Goal: Task Accomplishment & Management: Use online tool/utility

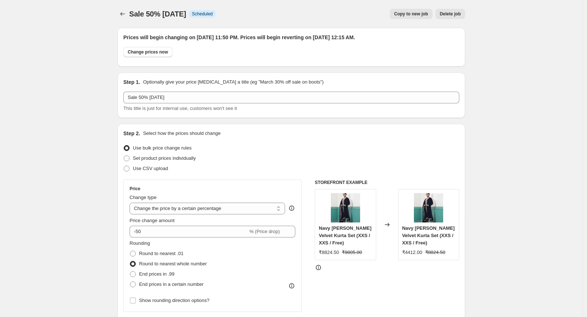
select select "percentage"
select select "tag"
click at [126, 12] on icon "Price change jobs" at bounding box center [122, 13] width 7 height 7
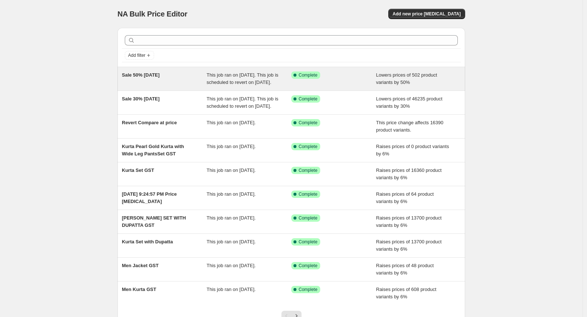
click at [247, 86] on div "This job ran on [DATE]. This job is scheduled to revert on [DATE]." at bounding box center [249, 78] width 85 height 15
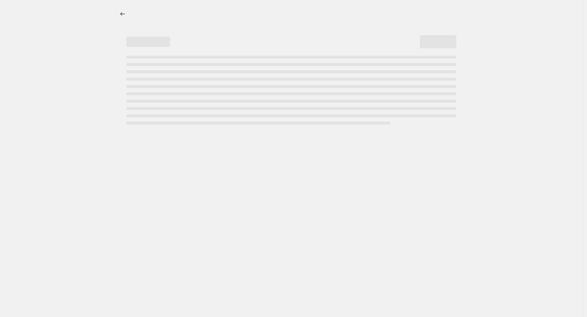
select select "percentage"
select select "tag"
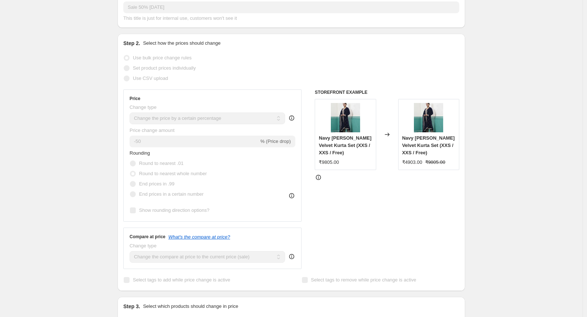
scroll to position [115, 0]
click at [328, 143] on span "Navy [PERSON_NAME] Velvet Kurta Set (XXS / XXS / Free)" at bounding box center [345, 145] width 53 height 20
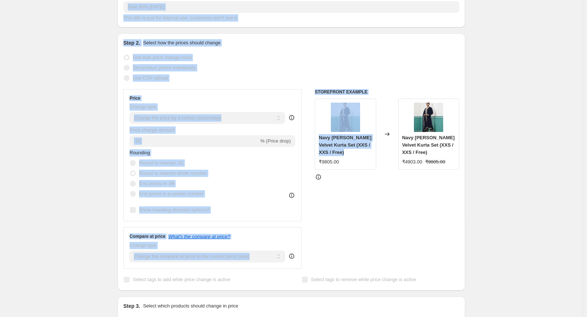
scroll to position [0, 0]
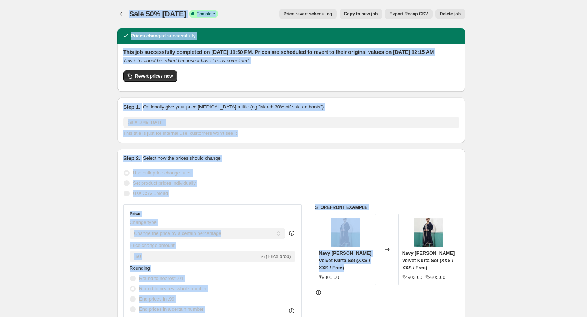
drag, startPoint x: 328, startPoint y: 143, endPoint x: 128, endPoint y: -91, distance: 307.9
click at [128, 0] on html "Home Settings Plans Skip to content Sale 50% [DATE]. This page is ready Sale 50…" at bounding box center [293, 158] width 587 height 317
click at [124, 15] on icon "Price change jobs" at bounding box center [122, 13] width 7 height 7
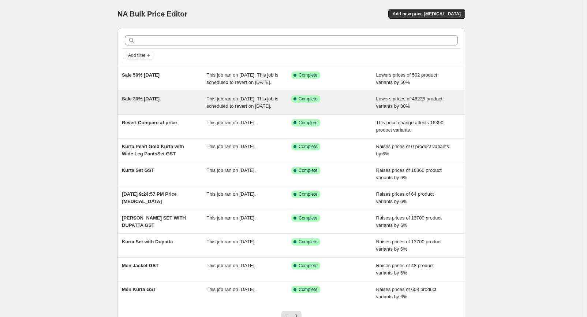
click at [233, 108] on span "This job ran on [DATE]. This job is scheduled to revert on [DATE]." at bounding box center [243, 102] width 72 height 13
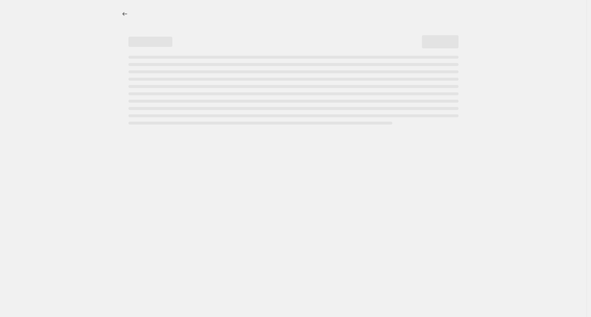
select select "percentage"
select select "tag"
select select "not_equal"
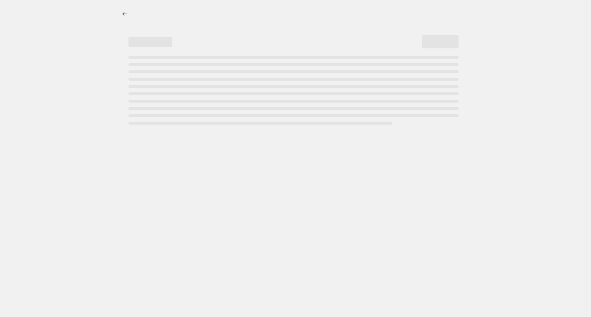
select select "not_equal"
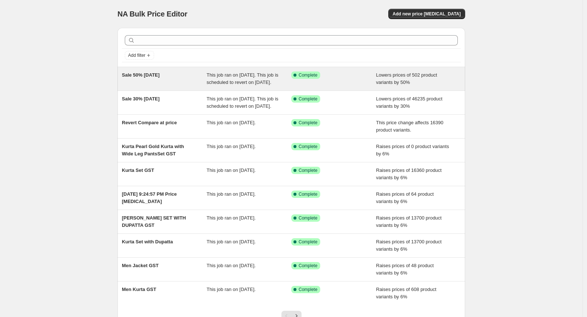
click at [221, 83] on span "This job ran on [DATE]. This job is scheduled to revert on [DATE]." at bounding box center [243, 78] width 72 height 13
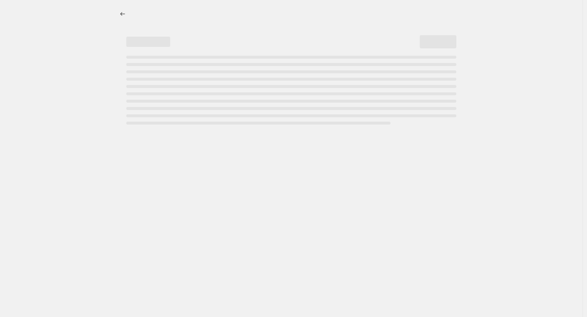
select select "percentage"
select select "tag"
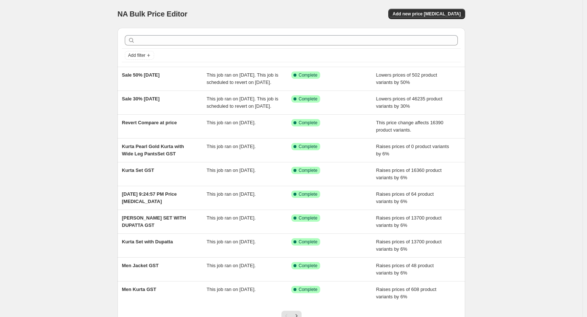
click at [221, 83] on span "This job ran on [DATE]. This job is scheduled to revert on [DATE]." at bounding box center [243, 78] width 72 height 13
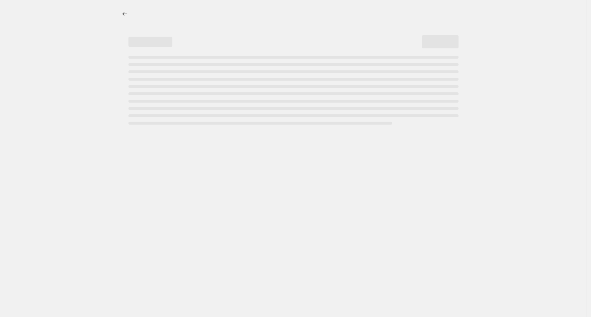
select select "percentage"
select select "tag"
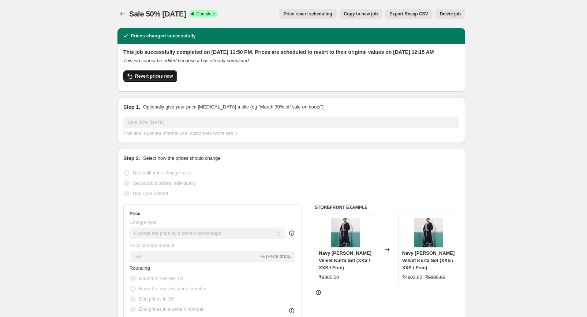
click at [161, 79] on span "Revert prices now" at bounding box center [154, 76] width 38 height 6
checkbox input "false"
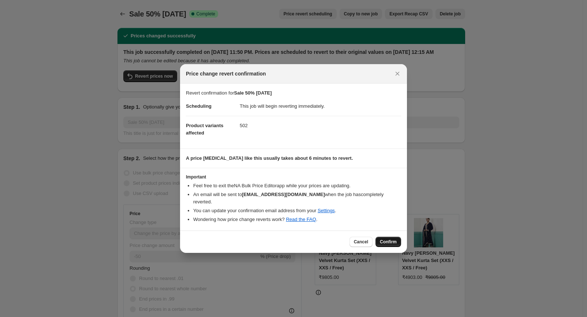
click at [388, 239] on span "Confirm" at bounding box center [388, 242] width 17 height 6
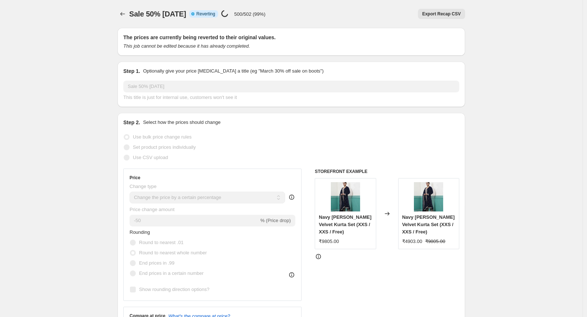
select select "percentage"
select select "tag"
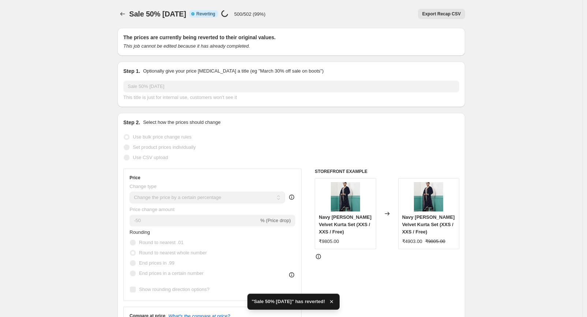
checkbox input "true"
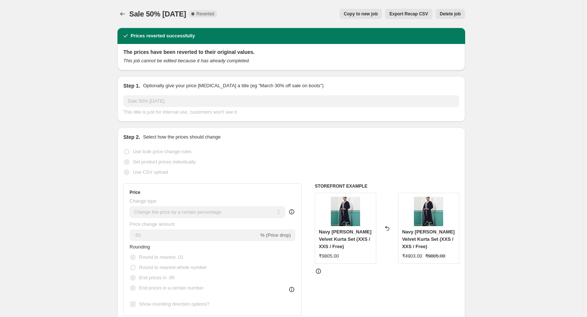
click at [374, 11] on span "Copy to new job" at bounding box center [361, 14] width 34 height 6
select select "percentage"
select select "tag"
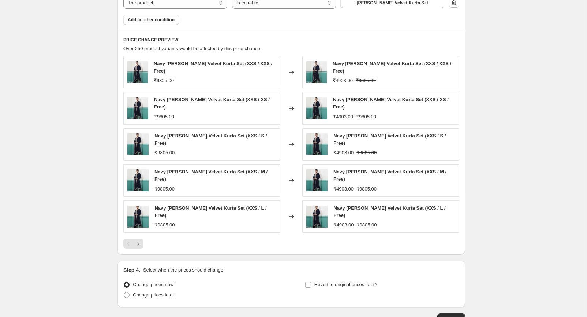
scroll to position [562, 0]
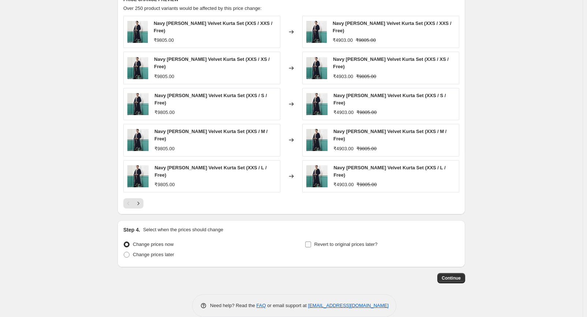
click at [315, 239] on label "Revert to original prices later?" at bounding box center [341, 244] width 73 height 10
click at [311, 241] on input "Revert to original prices later?" at bounding box center [308, 244] width 6 height 6
checkbox input "true"
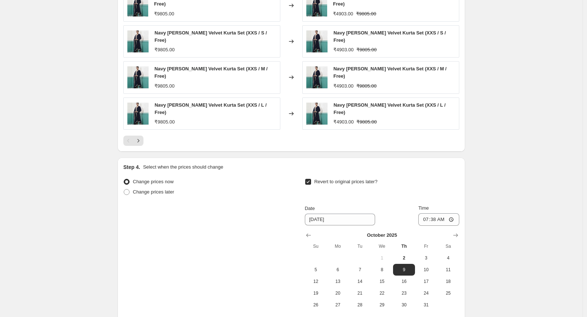
scroll to position [687, 0]
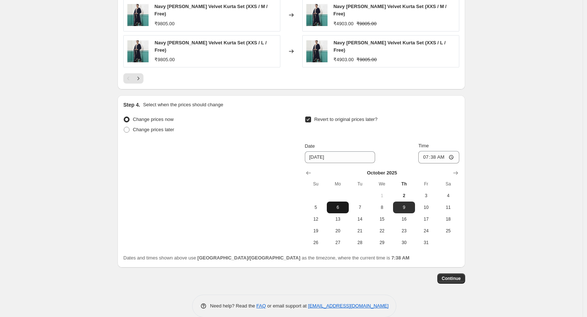
click at [345, 204] on span "6" at bounding box center [338, 207] width 16 height 6
type input "[DATE]"
click at [447, 151] on input "07:38" at bounding box center [438, 157] width 41 height 12
click at [453, 151] on input "07:38" at bounding box center [438, 157] width 41 height 12
type input "00:15"
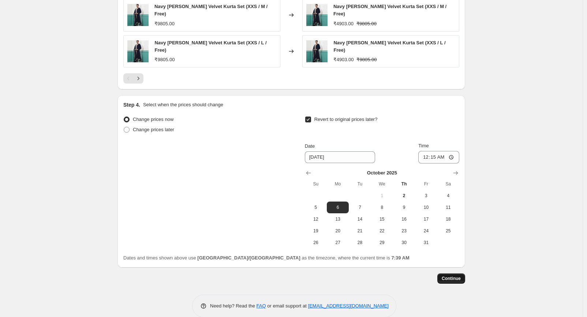
click at [460, 273] on button "Continue" at bounding box center [451, 278] width 28 height 10
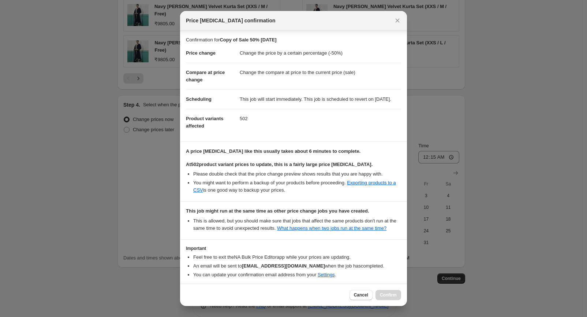
scroll to position [39, 0]
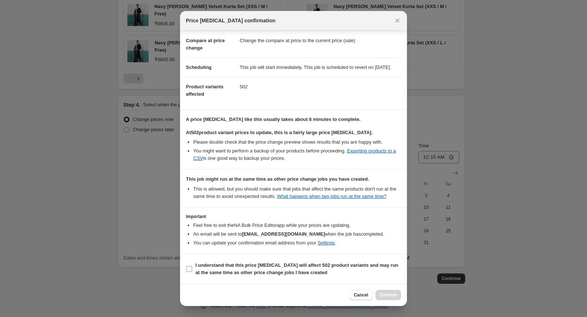
click at [287, 264] on b "I understand that this price [MEDICAL_DATA] will affect 502 product variants an…" at bounding box center [296, 268] width 203 height 13
click at [192, 266] on input "I understand that this price [MEDICAL_DATA] will affect 502 product variants an…" at bounding box center [189, 269] width 6 height 6
checkbox input "true"
click at [381, 292] on span "Confirm" at bounding box center [388, 295] width 17 height 6
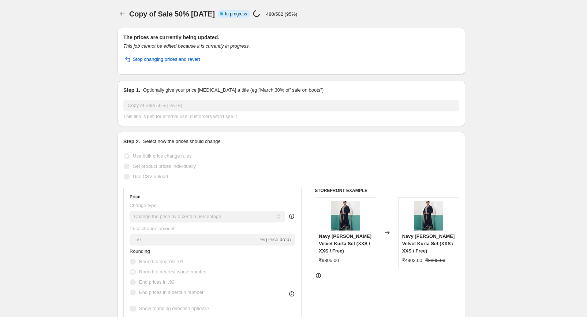
select select "percentage"
select select "tag"
